Goal: Transaction & Acquisition: Purchase product/service

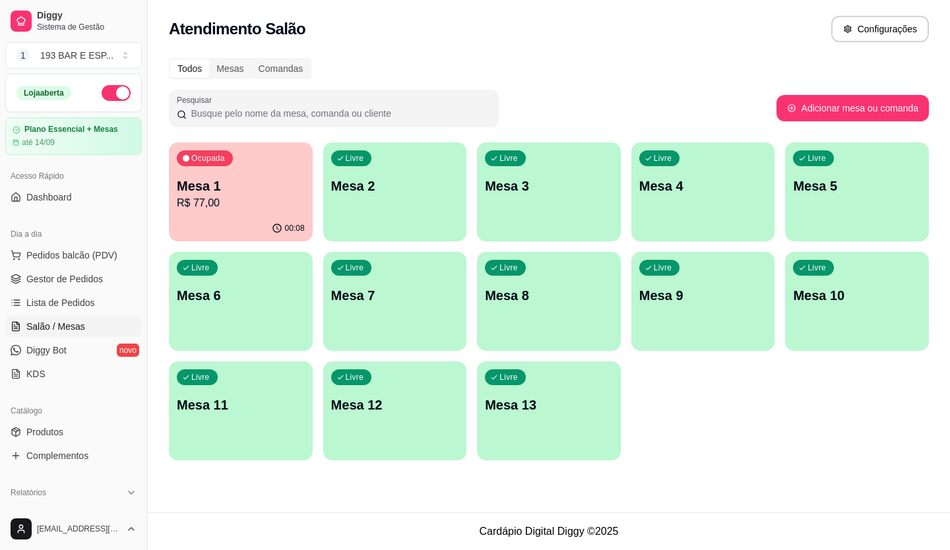
scroll to position [132, 0]
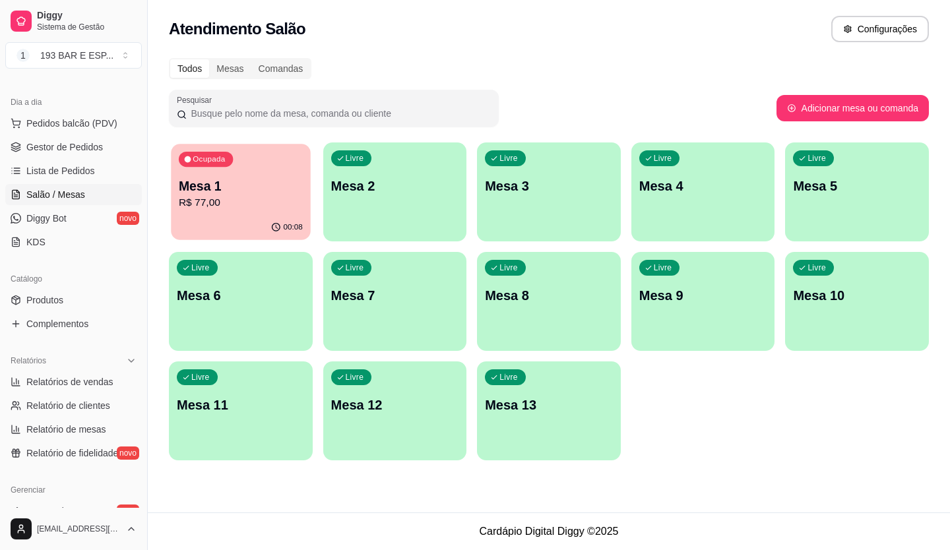
click at [257, 185] on p "Mesa 1" at bounding box center [241, 186] width 124 height 18
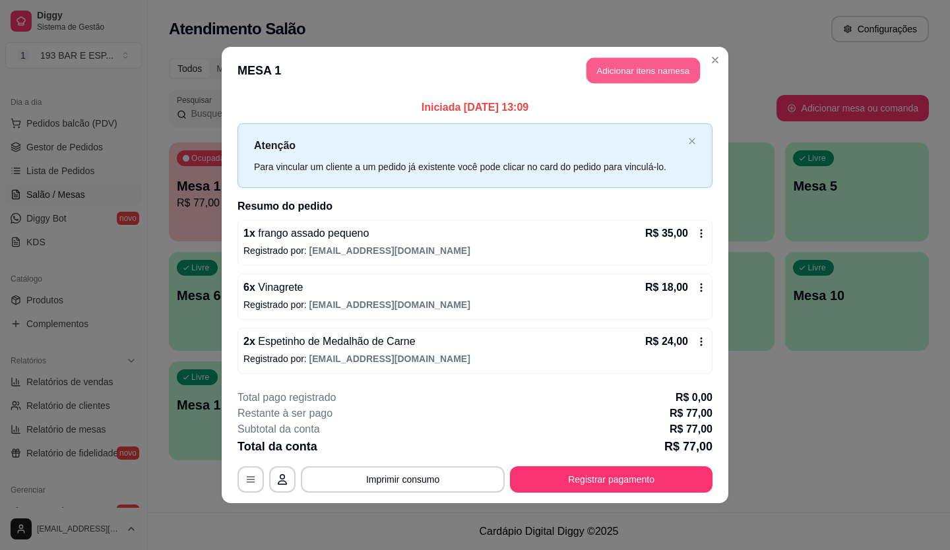
click at [658, 66] on button "Adicionar itens na mesa" at bounding box center [642, 71] width 113 height 26
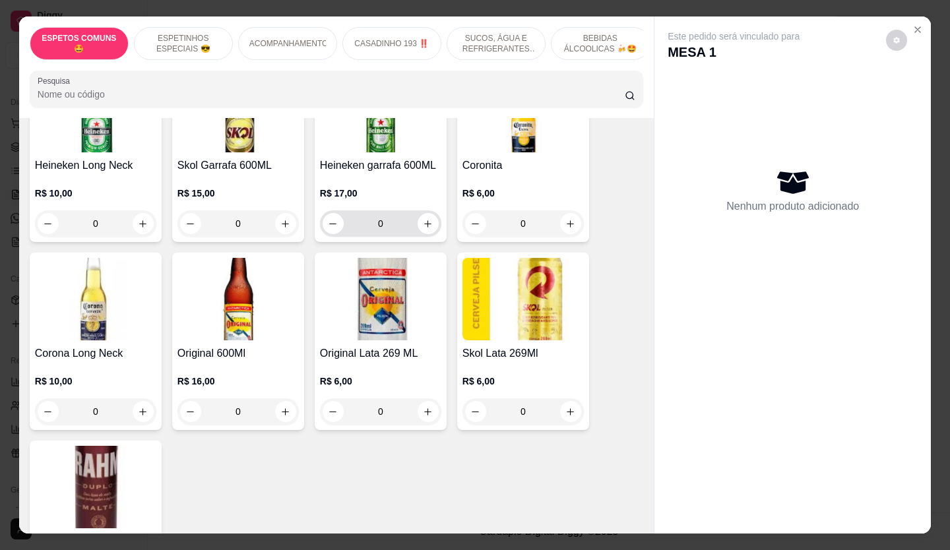
scroll to position [2639, 0]
click at [916, 31] on button "Close" at bounding box center [917, 29] width 21 height 21
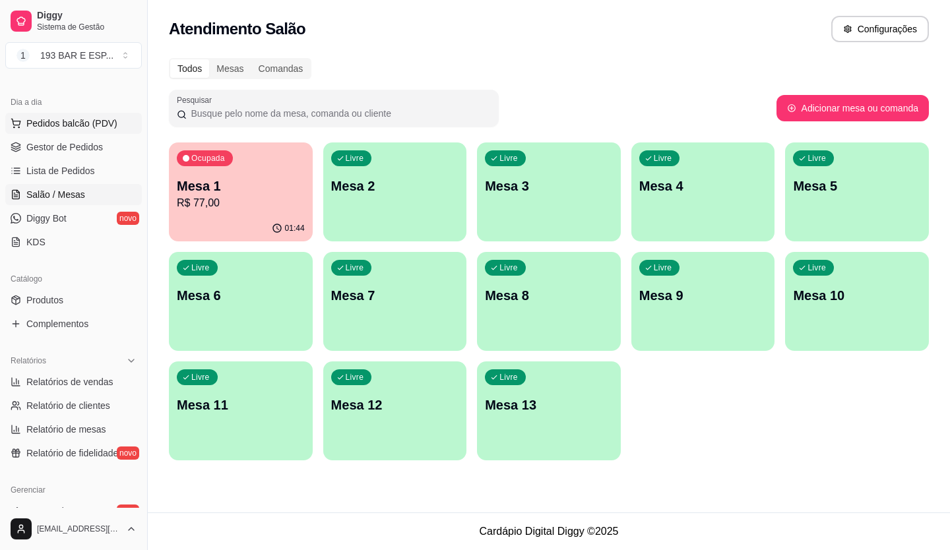
click at [71, 117] on span "Pedidos balcão (PDV)" at bounding box center [71, 123] width 91 height 13
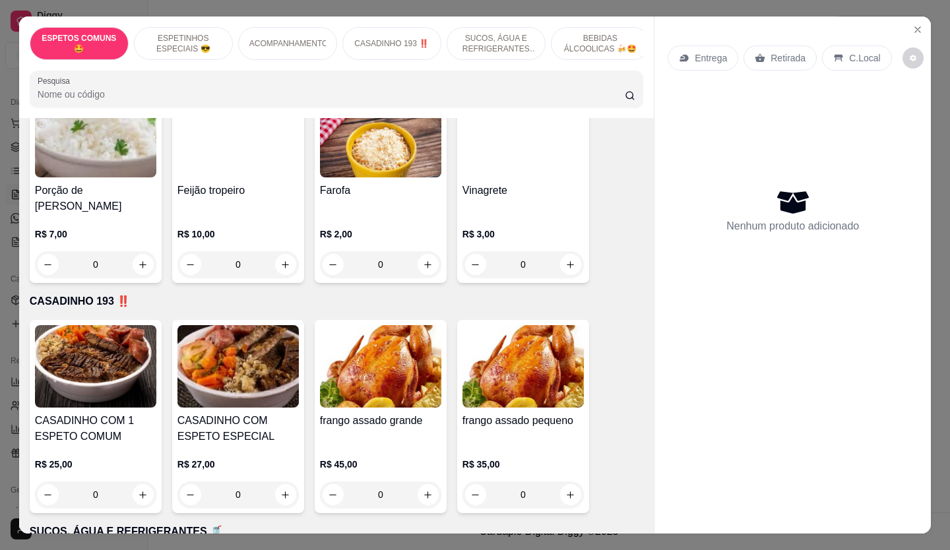
scroll to position [792, 0]
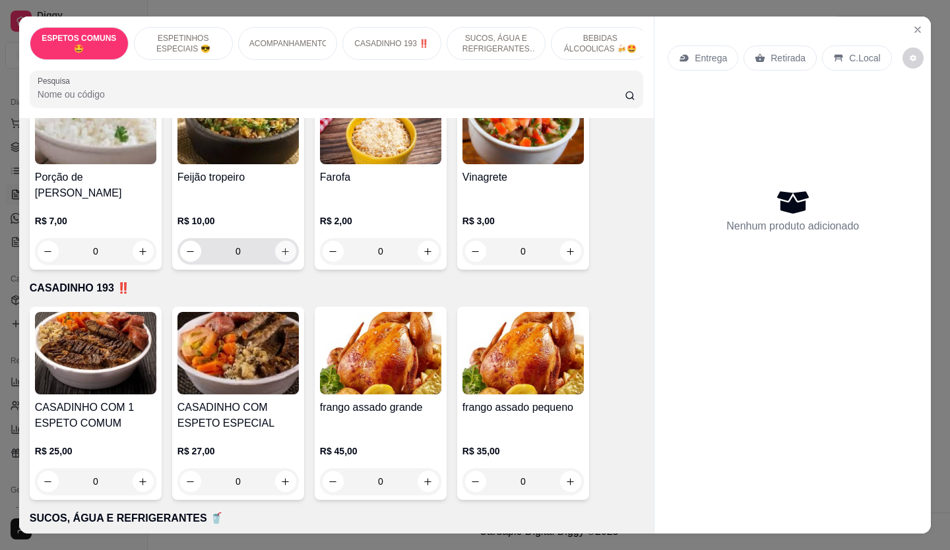
click at [280, 247] on icon "increase-product-quantity" at bounding box center [285, 252] width 10 height 10
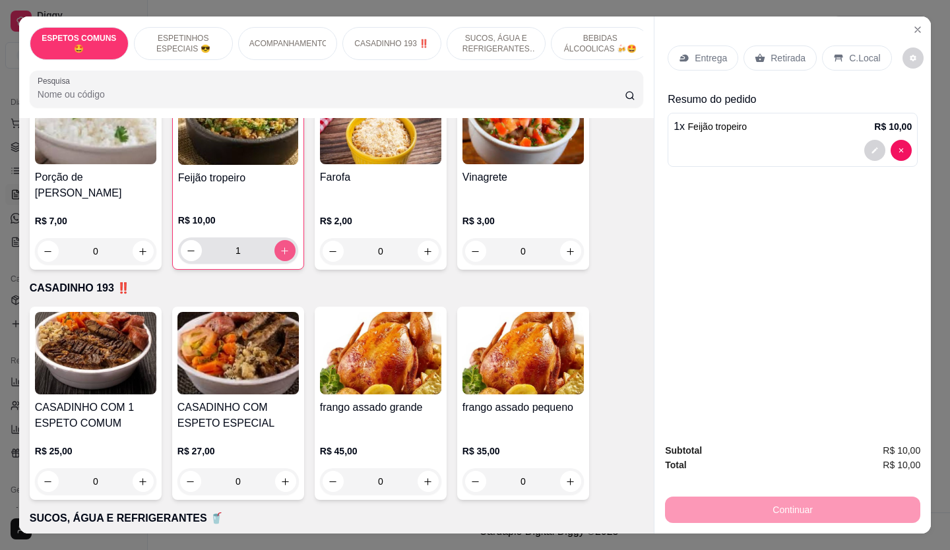
click at [280, 246] on icon "increase-product-quantity" at bounding box center [285, 251] width 10 height 10
type input "4"
click at [423, 247] on icon "increase-product-quantity" at bounding box center [428, 252] width 10 height 10
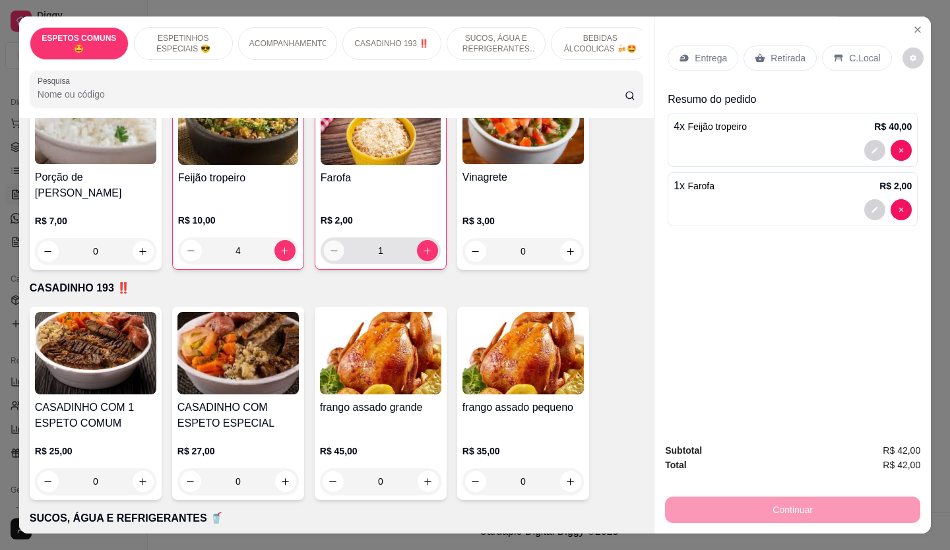
click at [329, 246] on icon "decrease-product-quantity" at bounding box center [334, 251] width 10 height 10
click at [328, 247] on icon "decrease-product-quantity" at bounding box center [333, 252] width 10 height 10
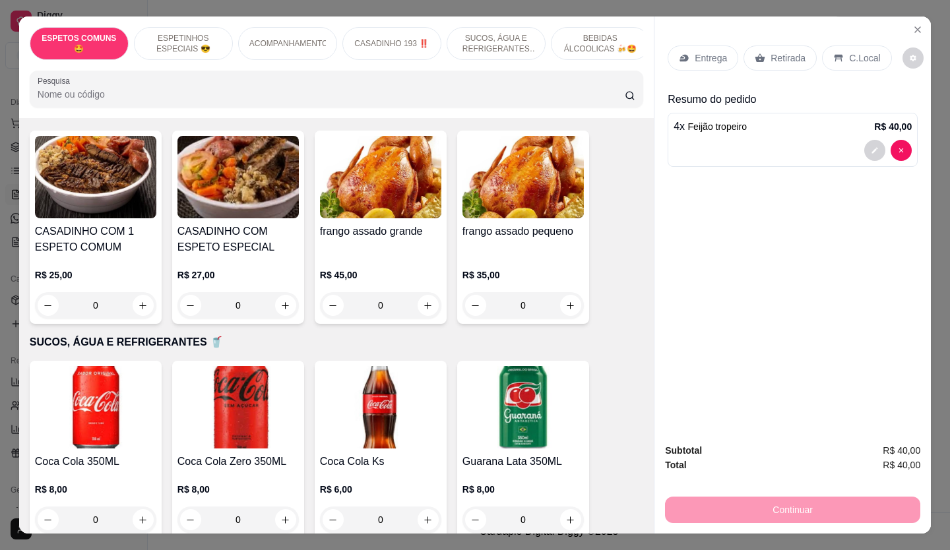
scroll to position [704, 0]
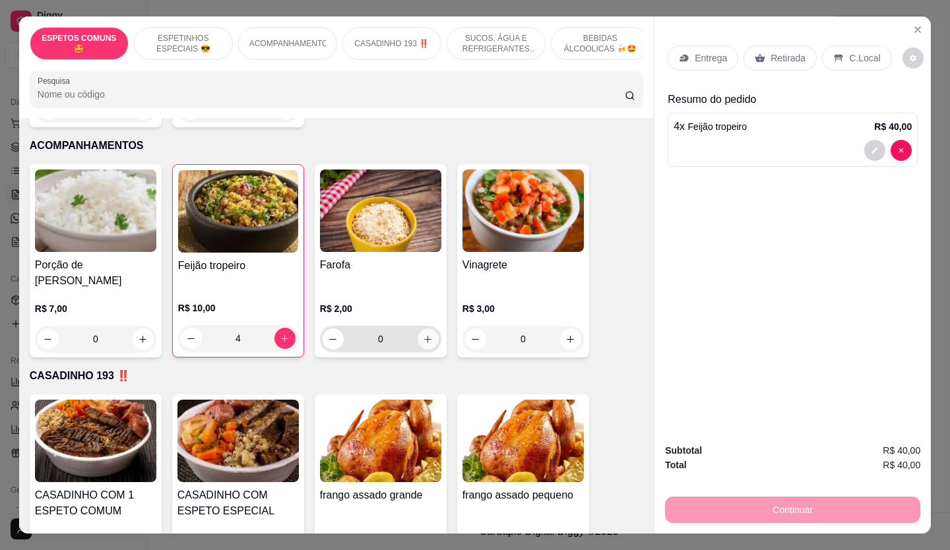
click at [426, 334] on icon "increase-product-quantity" at bounding box center [428, 339] width 10 height 10
type input "1"
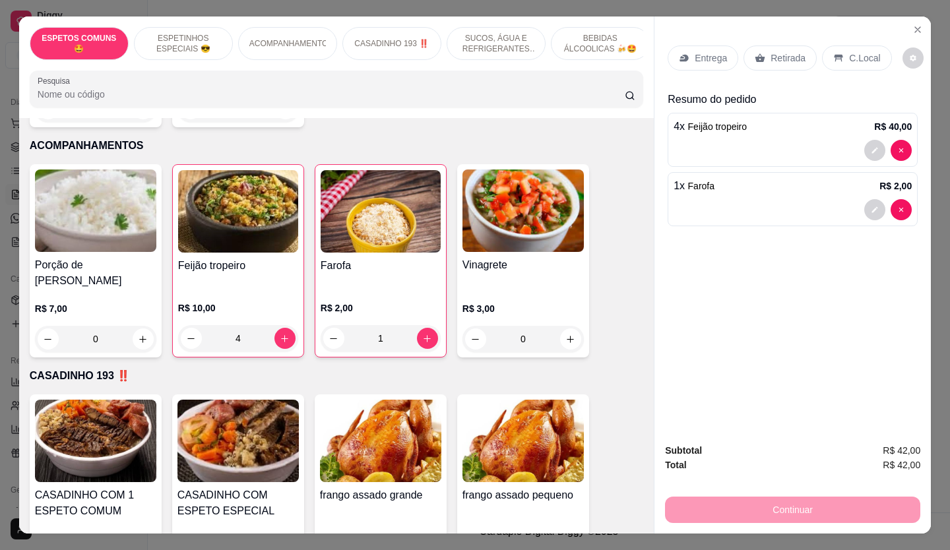
click at [781, 46] on div "Retirada" at bounding box center [779, 58] width 73 height 25
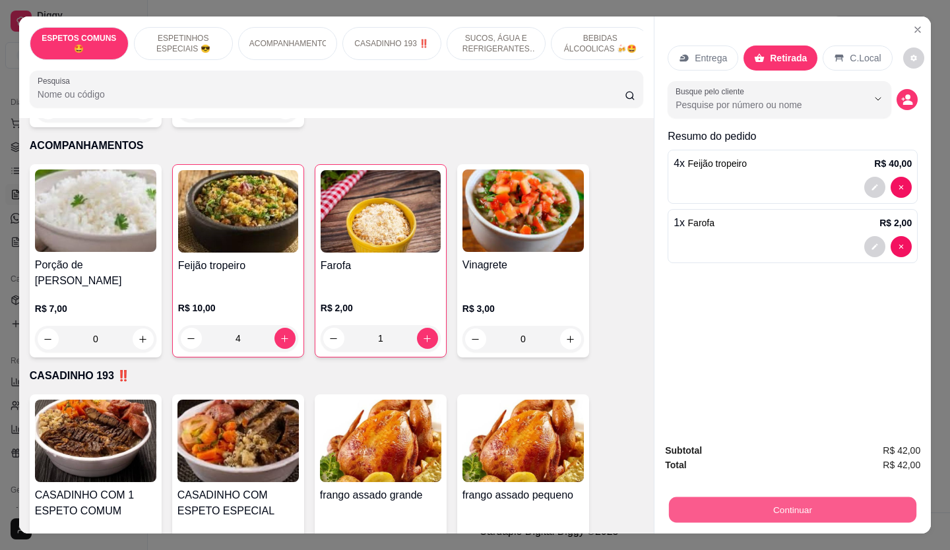
click at [796, 513] on button "Continuar" at bounding box center [792, 510] width 247 height 26
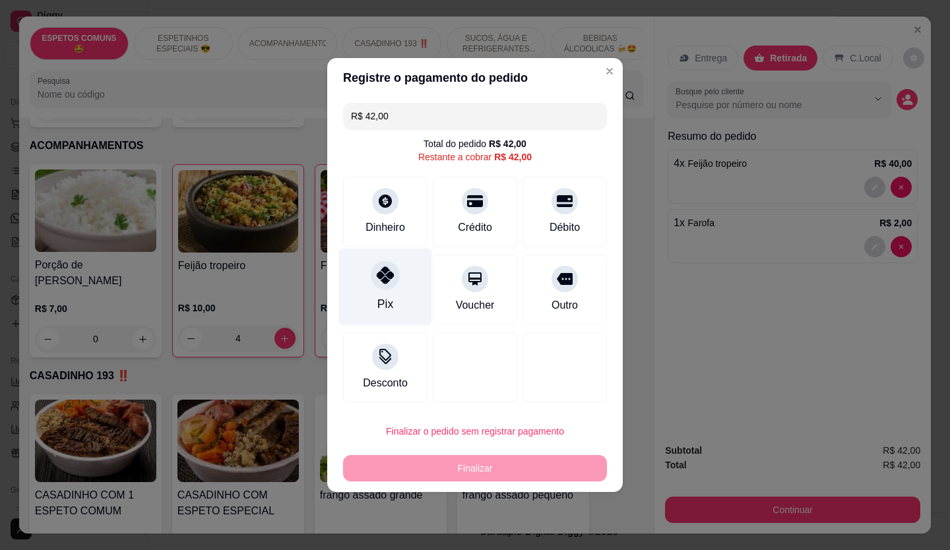
click at [381, 284] on div at bounding box center [385, 275] width 29 height 29
type input "R$ 0,00"
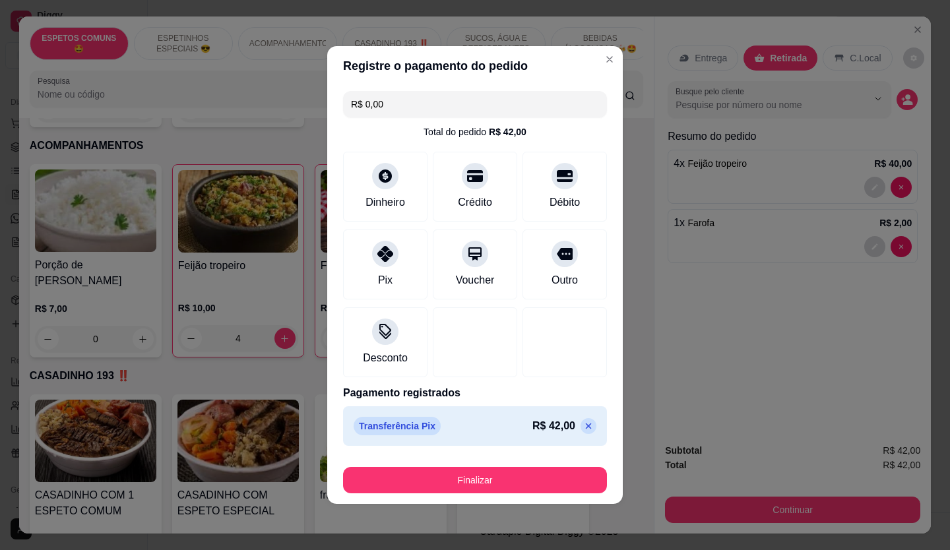
click at [474, 497] on footer "Finalizar" at bounding box center [475, 477] width 296 height 53
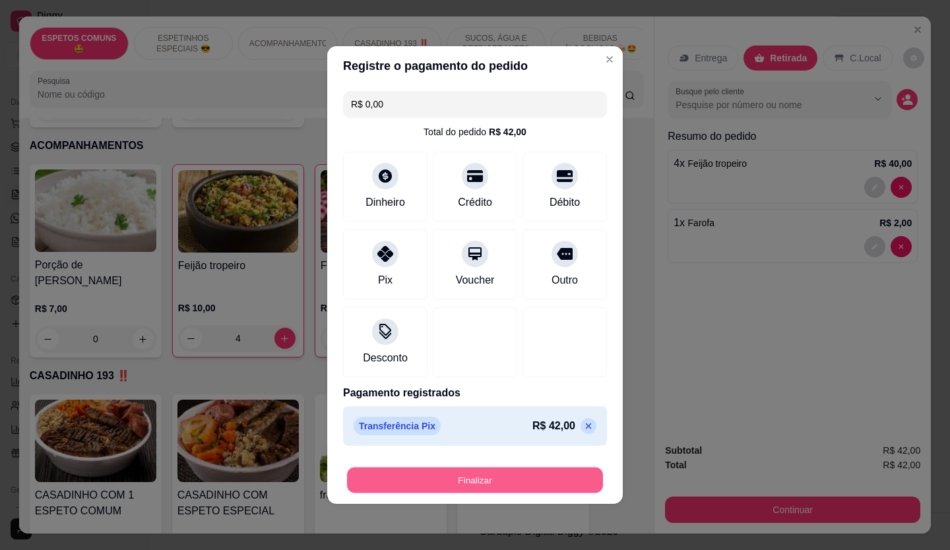
click at [491, 477] on button "Finalizar" at bounding box center [475, 481] width 256 height 26
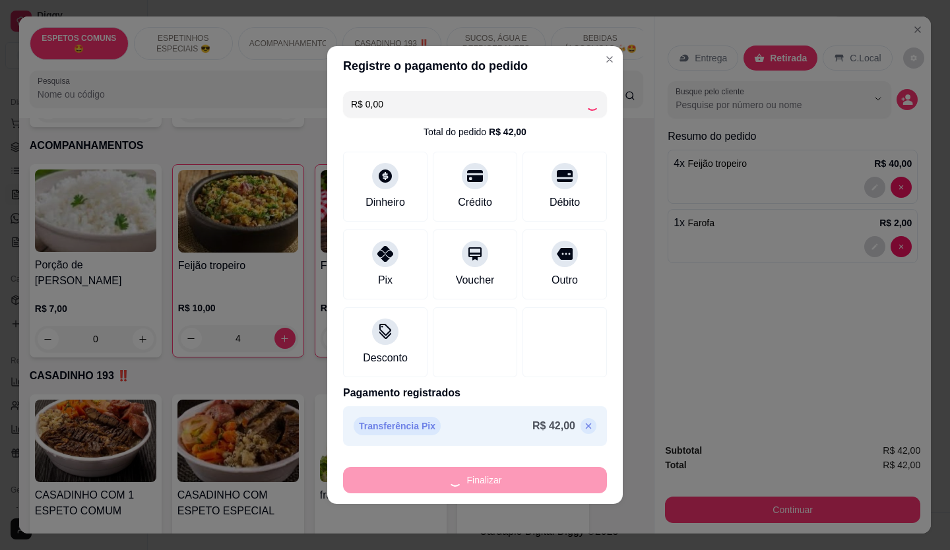
type input "0"
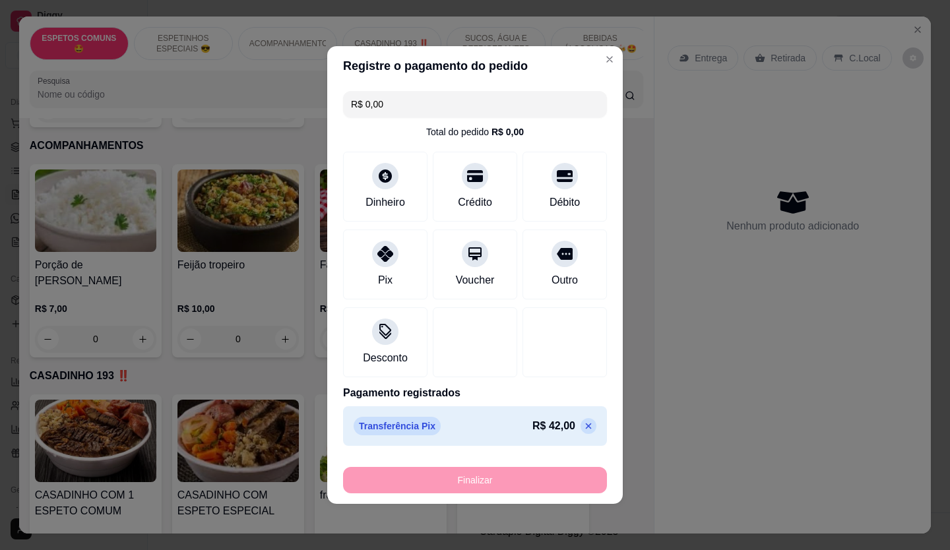
type input "-R$ 42,00"
